Goal: Navigation & Orientation: Find specific page/section

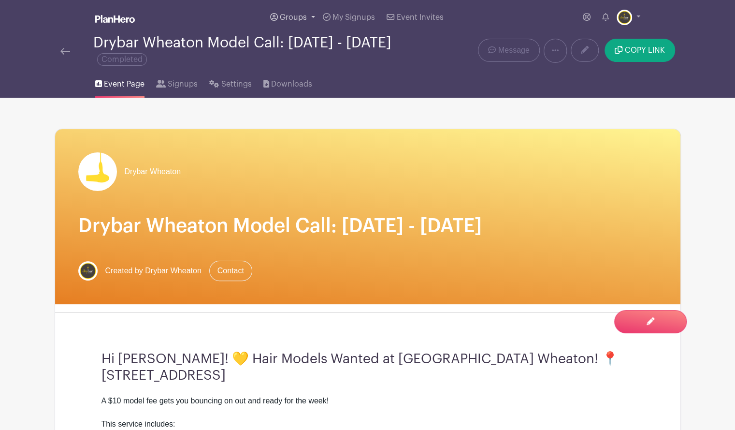
click at [293, 17] on span "Groups" at bounding box center [293, 18] width 27 height 8
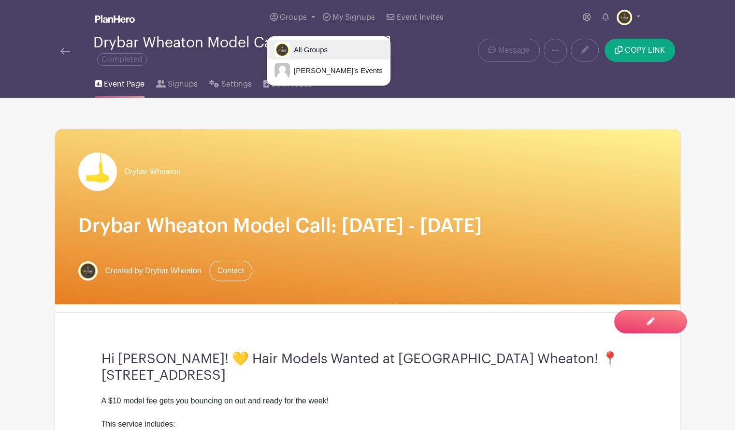
click at [321, 45] on span "All Groups" at bounding box center [309, 49] width 38 height 11
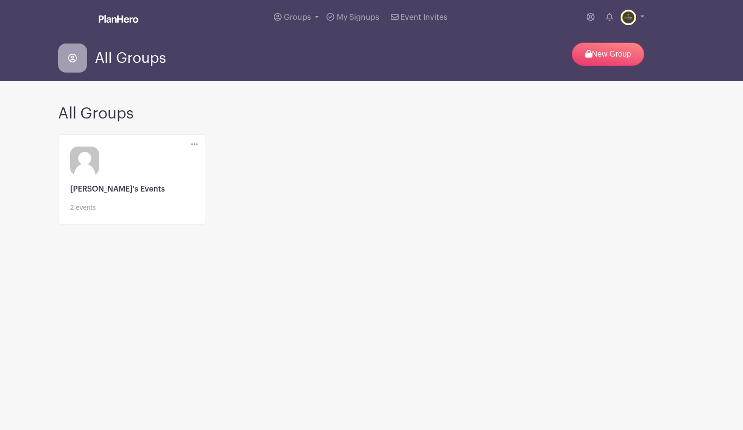
click at [123, 213] on link at bounding box center [132, 213] width 124 height 0
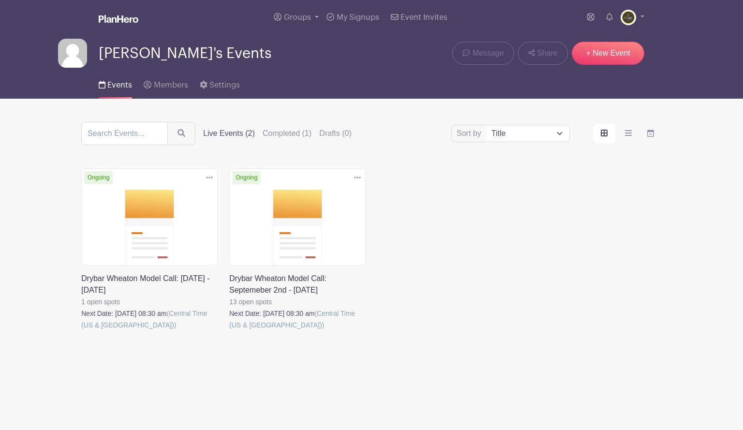
click at [81, 331] on link at bounding box center [81, 331] width 0 height 0
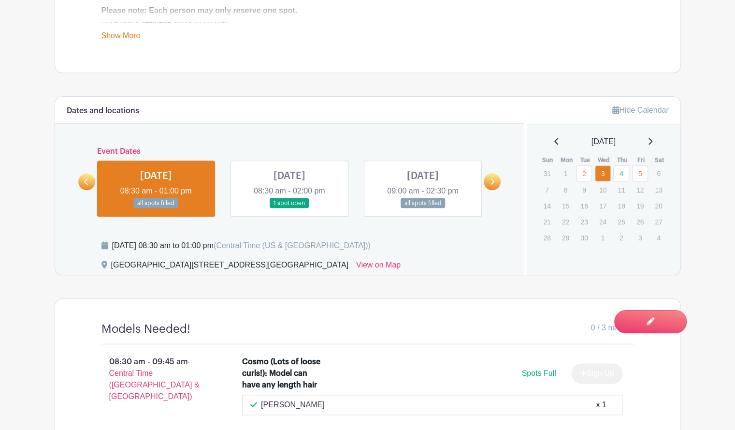
scroll to position [518, 0]
click at [290, 208] on link at bounding box center [290, 208] width 0 height 0
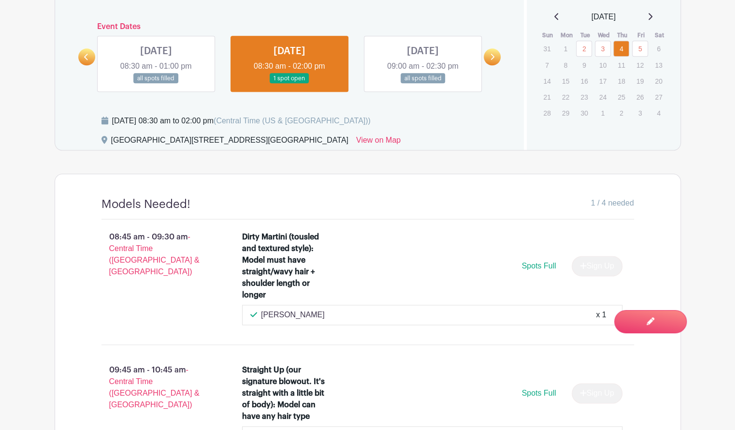
scroll to position [644, 0]
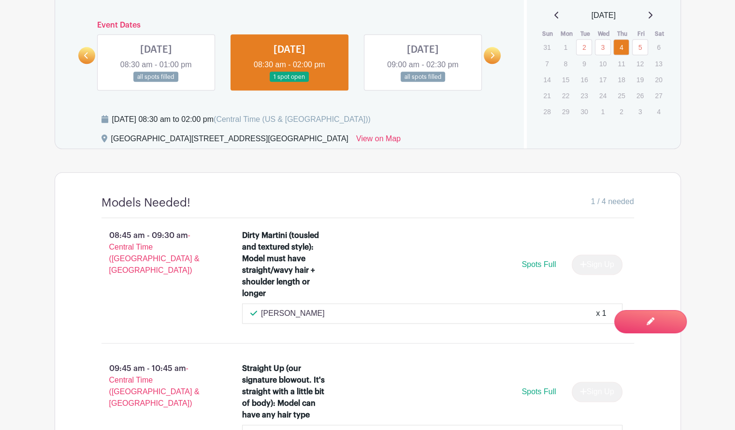
click at [489, 54] on link at bounding box center [492, 55] width 17 height 17
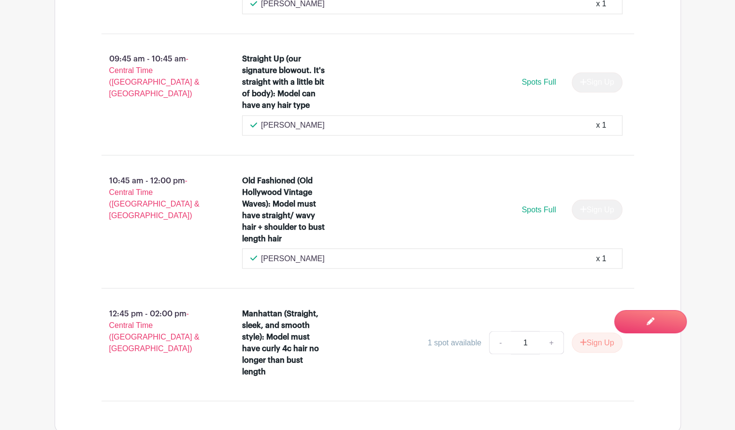
scroll to position [954, 0]
